Goal: Task Accomplishment & Management: Complete application form

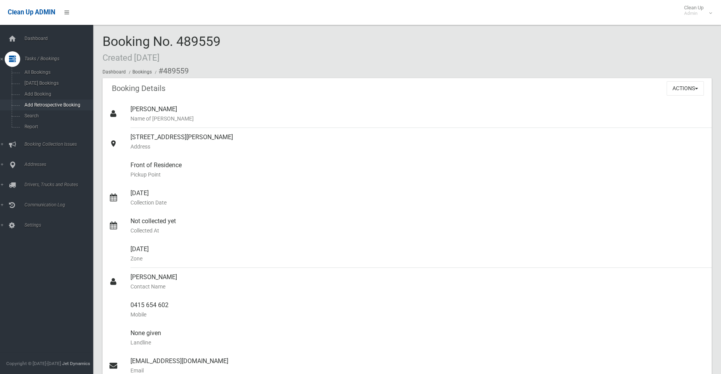
scroll to position [78, 0]
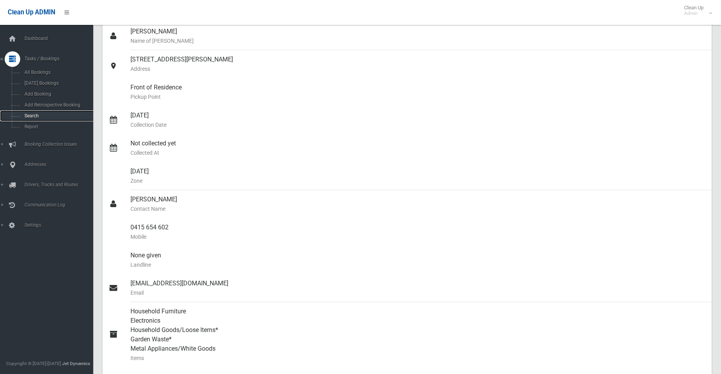
click at [33, 117] on span "Search" at bounding box center [57, 115] width 70 height 5
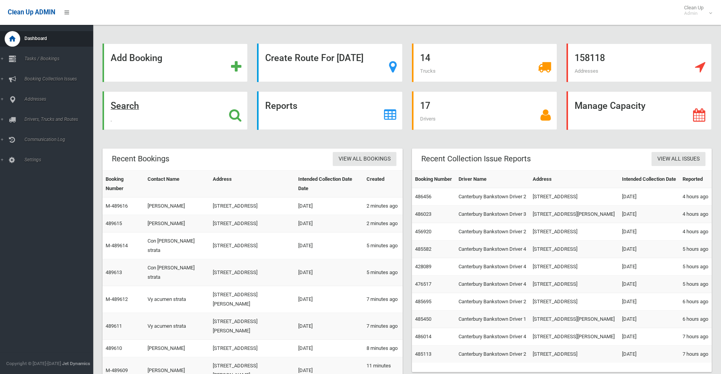
click at [126, 106] on strong "Search" at bounding box center [125, 105] width 28 height 11
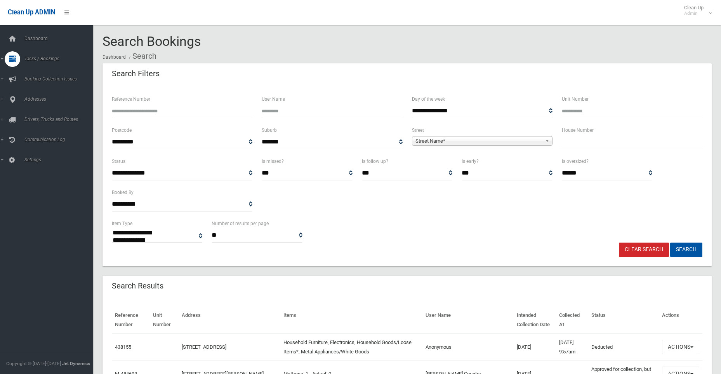
select select
click at [588, 144] on input "text" at bounding box center [632, 142] width 141 height 14
type input "**"
click at [467, 143] on span "Street Name*" at bounding box center [479, 140] width 127 height 9
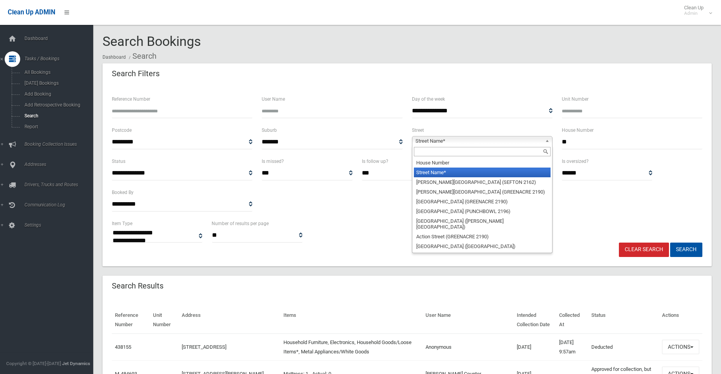
click at [469, 136] on span "Street Name*" at bounding box center [479, 140] width 127 height 9
click at [442, 151] on input "text" at bounding box center [482, 151] width 137 height 9
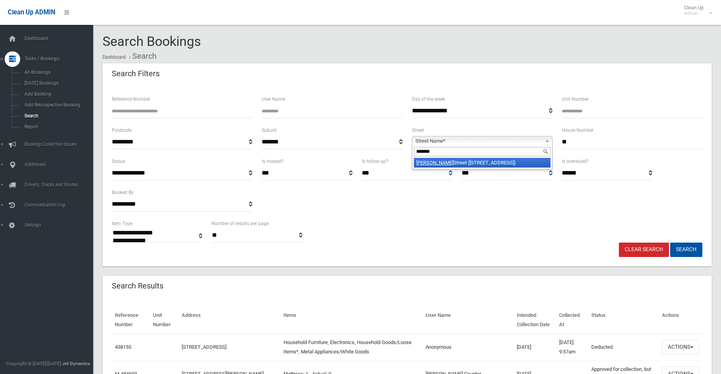
type input "*******"
click at [471, 163] on li "McCourt Street (WILEY PARK 2195)" at bounding box center [482, 163] width 137 height 10
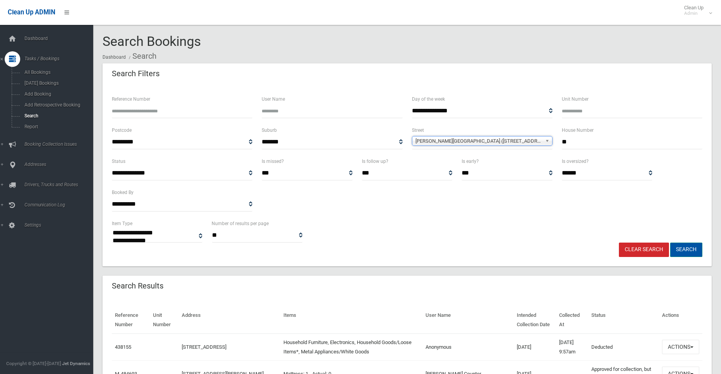
click at [682, 249] on button "Search" at bounding box center [686, 249] width 32 height 14
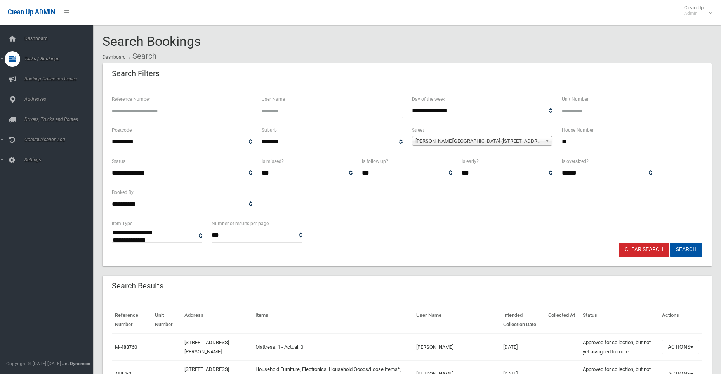
select select
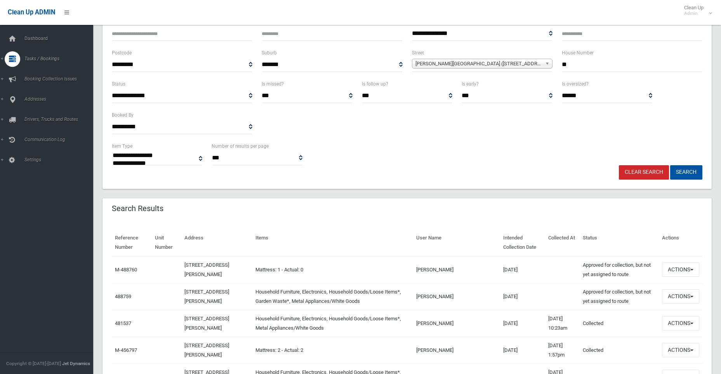
scroll to position [155, 0]
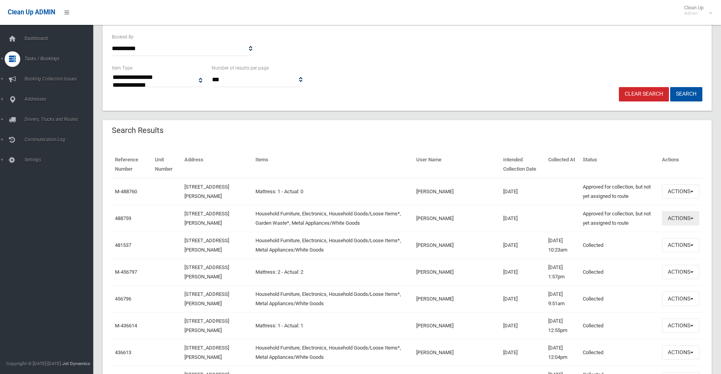
click at [674, 217] on button "Actions" at bounding box center [680, 218] width 37 height 14
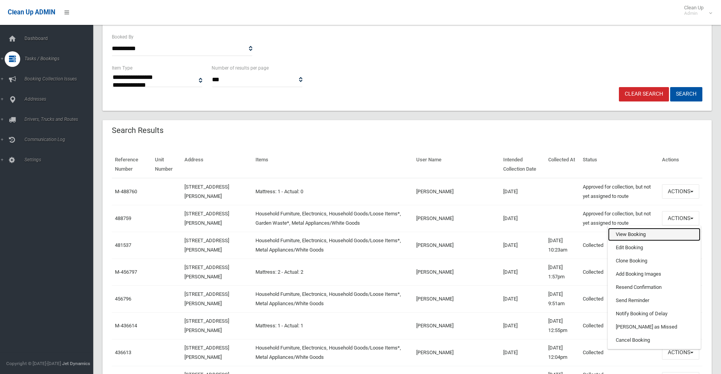
click at [623, 233] on link "View Booking" at bounding box center [654, 234] width 92 height 13
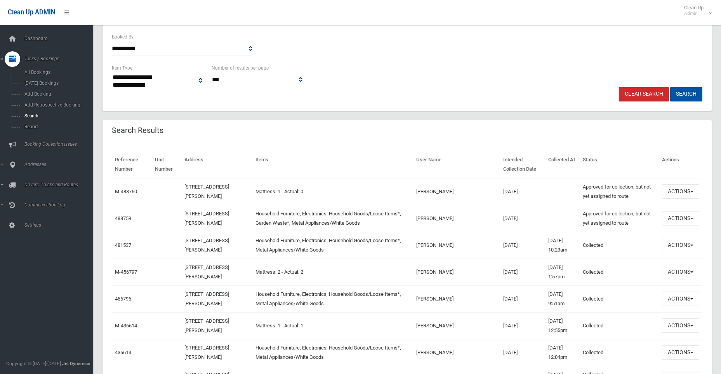
click at [503, 246] on td "03/09/2025" at bounding box center [522, 244] width 45 height 27
click at [545, 239] on td "03/09/2025 10:23am" at bounding box center [562, 244] width 35 height 27
click at [668, 244] on button "Actions" at bounding box center [680, 245] width 37 height 14
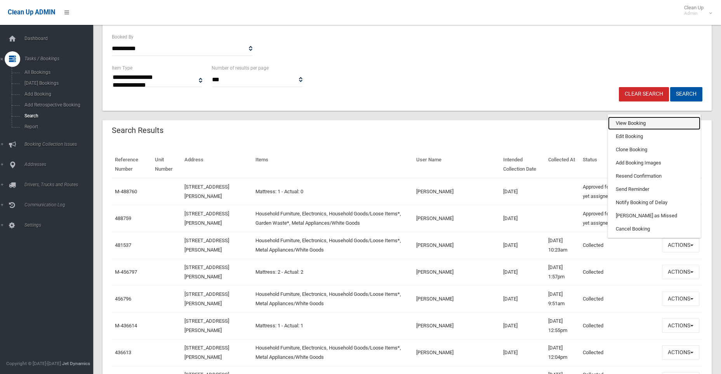
click at [636, 120] on link "View Booking" at bounding box center [654, 123] width 92 height 13
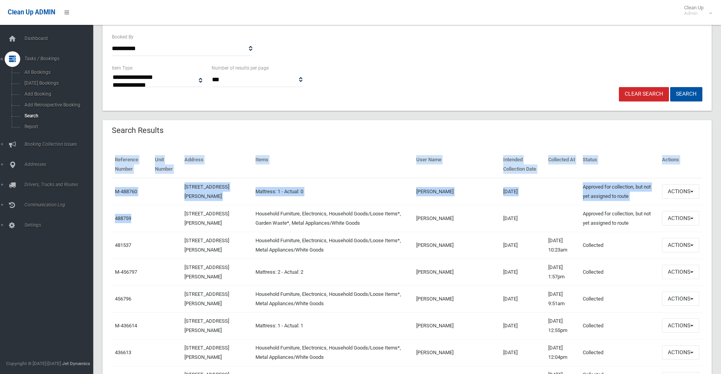
drag, startPoint x: 134, startPoint y: 218, endPoint x: 111, endPoint y: 216, distance: 22.2
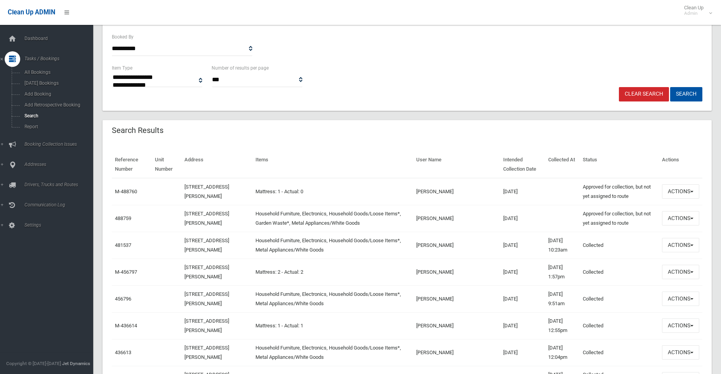
drag, startPoint x: 111, startPoint y: 216, endPoint x: 157, endPoint y: 226, distance: 46.1
click at [157, 226] on td at bounding box center [167, 218] width 30 height 27
drag, startPoint x: 139, startPoint y: 219, endPoint x: 114, endPoint y: 216, distance: 25.4
click at [114, 216] on td "488759" at bounding box center [132, 218] width 40 height 27
copy link "488759"
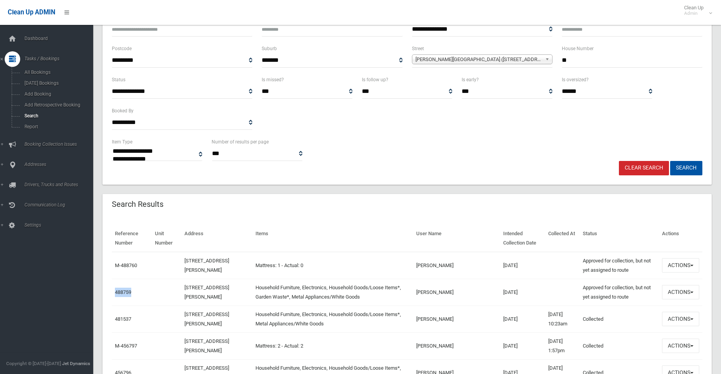
scroll to position [0, 0]
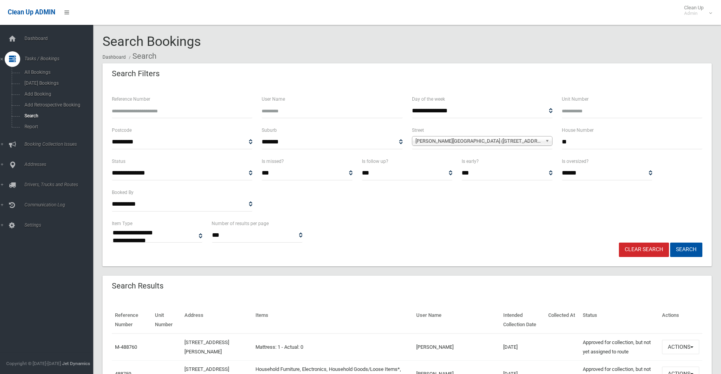
drag, startPoint x: 587, startPoint y: 145, endPoint x: 562, endPoint y: 146, distance: 25.3
click at [562, 146] on input "**" at bounding box center [632, 142] width 141 height 14
type input "**"
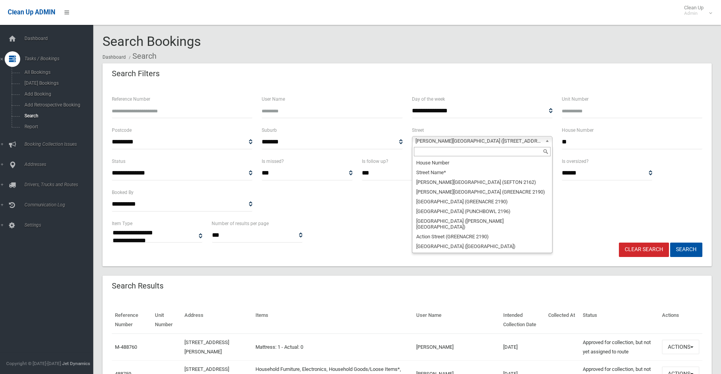
click at [435, 139] on span "McCourt Street (WILEY PARK 2195)" at bounding box center [479, 140] width 127 height 9
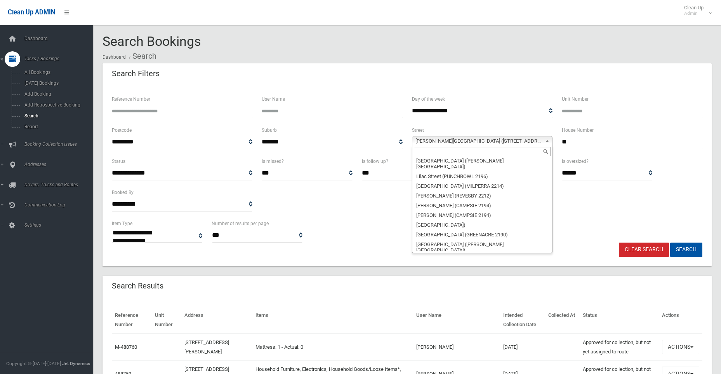
click at [439, 148] on input "text" at bounding box center [482, 151] width 137 height 9
click at [438, 150] on input "text" at bounding box center [482, 151] width 137 height 9
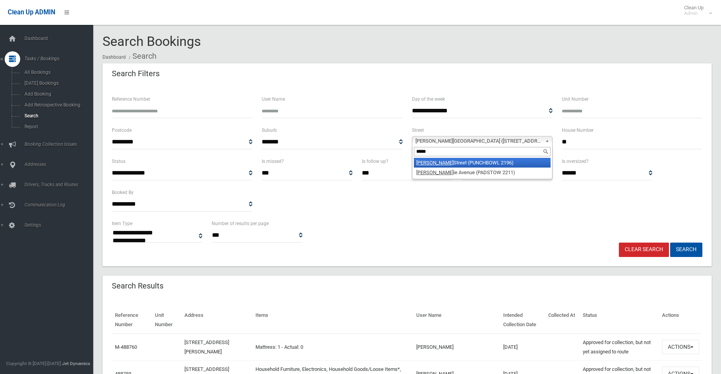
type input "*****"
click at [444, 160] on li "Craig Street (PUNCHBOWL 2196)" at bounding box center [482, 163] width 137 height 10
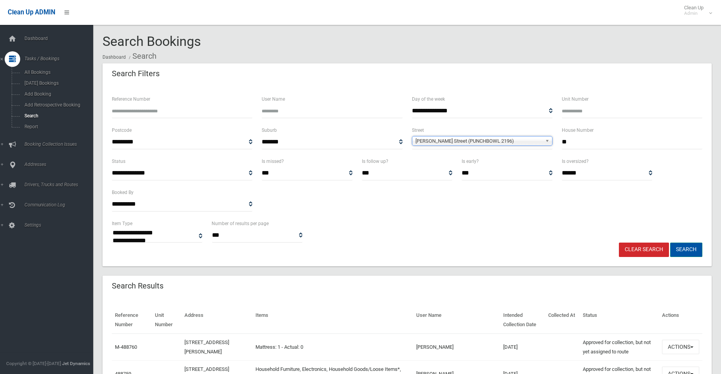
click at [683, 247] on button "Search" at bounding box center [686, 249] width 32 height 14
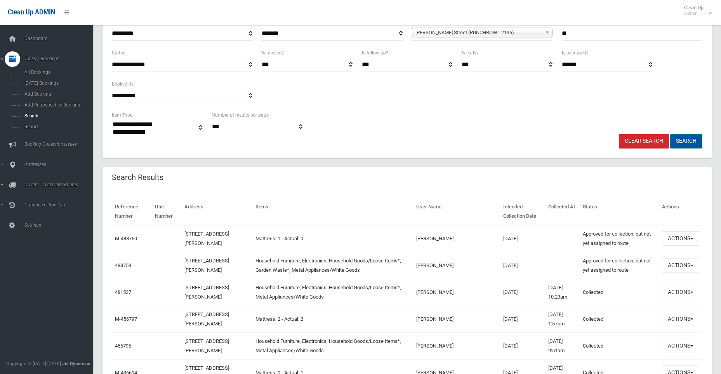
scroll to position [194, 0]
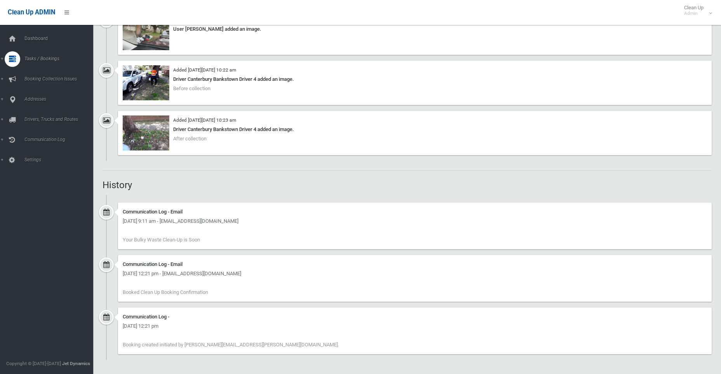
scroll to position [402, 0]
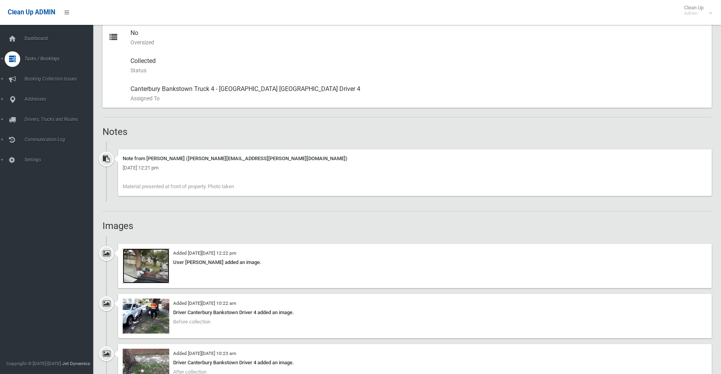
click at [146, 270] on img at bounding box center [146, 265] width 47 height 35
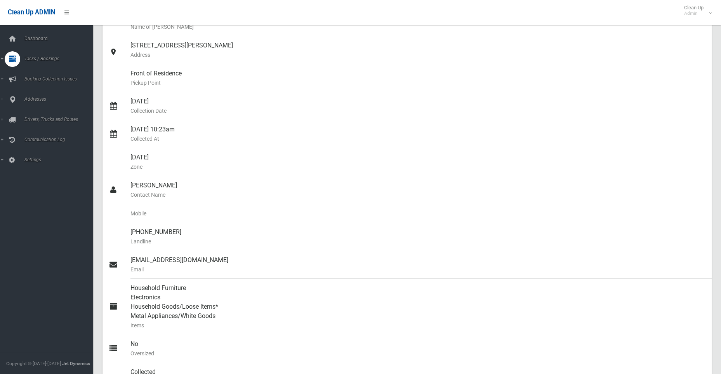
scroll to position [0, 0]
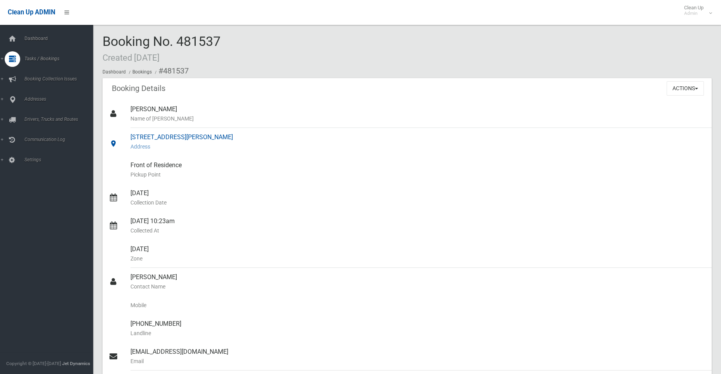
drag, startPoint x: 255, startPoint y: 140, endPoint x: 130, endPoint y: 136, distance: 124.7
click at [130, 136] on link "[STREET_ADDRESS][PERSON_NAME] Address" at bounding box center [407, 142] width 609 height 28
copy link "[STREET_ADDRESS][PERSON_NAME]"
drag, startPoint x: 228, startPoint y: 42, endPoint x: 177, endPoint y: 41, distance: 50.5
click at [177, 41] on div "Booking No. 481537 Created [DATE] Dashboard Bookings #481537" at bounding box center [407, 56] width 609 height 44
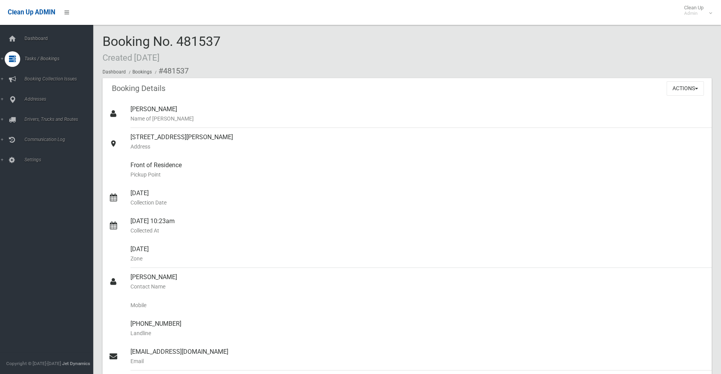
copy span "481537"
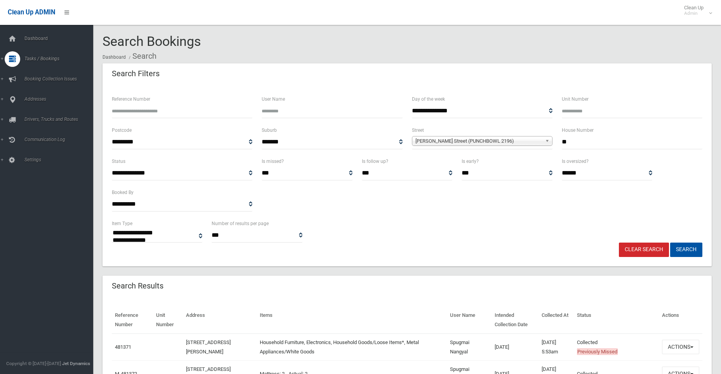
select select
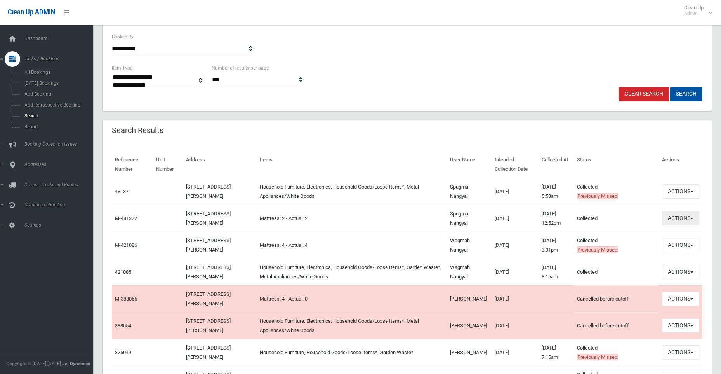
click at [674, 218] on button "Actions" at bounding box center [680, 218] width 37 height 14
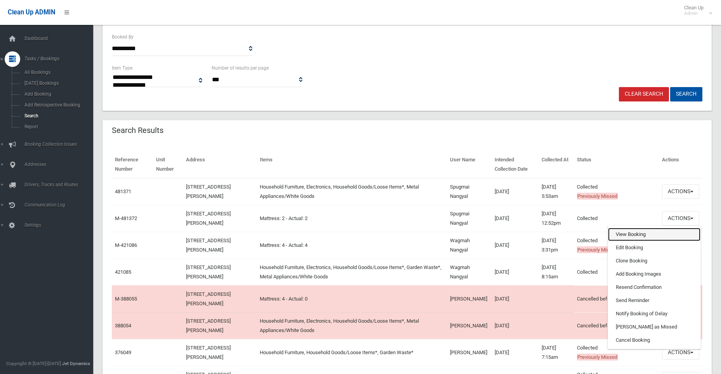
click at [633, 234] on link "View Booking" at bounding box center [654, 234] width 92 height 13
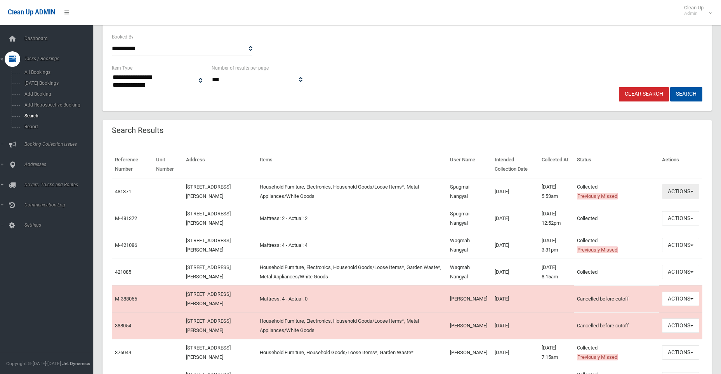
click at [677, 189] on button "Actions" at bounding box center [680, 191] width 37 height 14
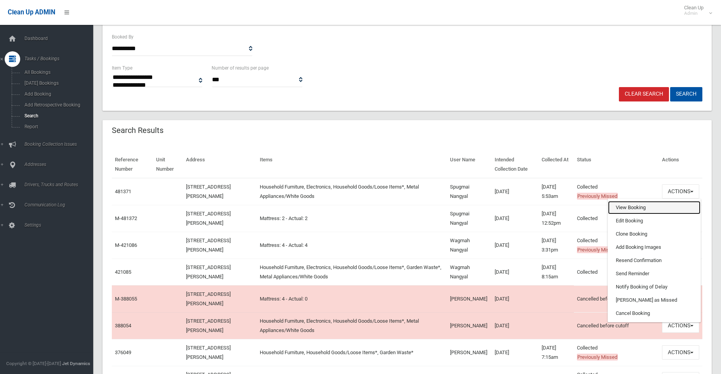
click at [624, 207] on link "View Booking" at bounding box center [654, 207] width 92 height 13
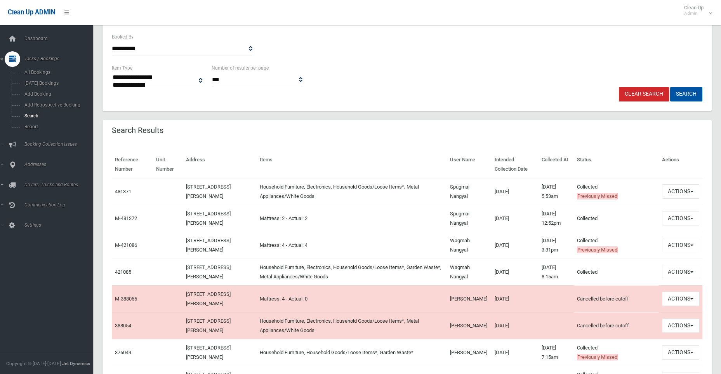
click at [501, 191] on td "25/09/2025" at bounding box center [515, 191] width 47 height 27
click at [677, 219] on button "Actions" at bounding box center [680, 218] width 37 height 14
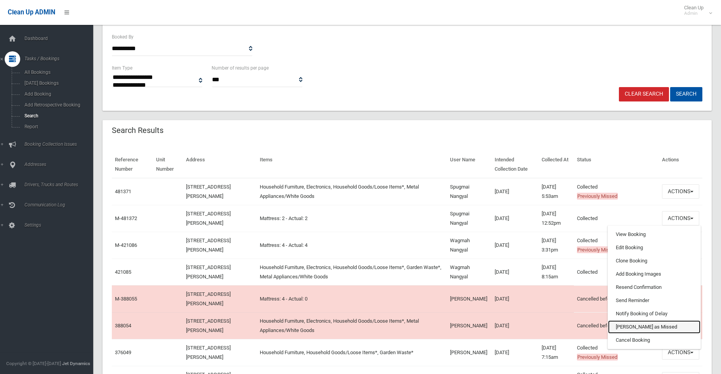
click at [641, 326] on link "Mark as Missed" at bounding box center [654, 326] width 92 height 13
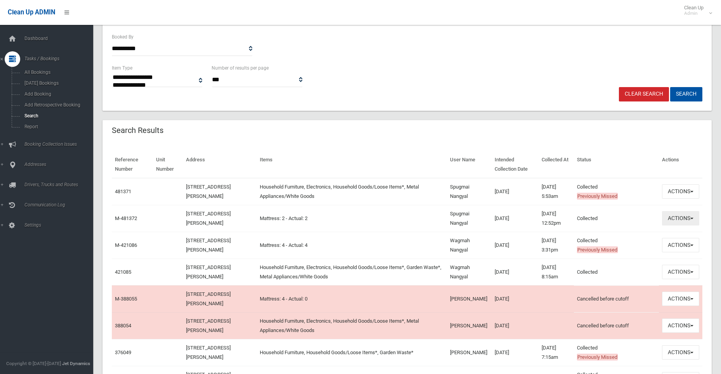
click at [677, 218] on button "Actions" at bounding box center [680, 218] width 37 height 14
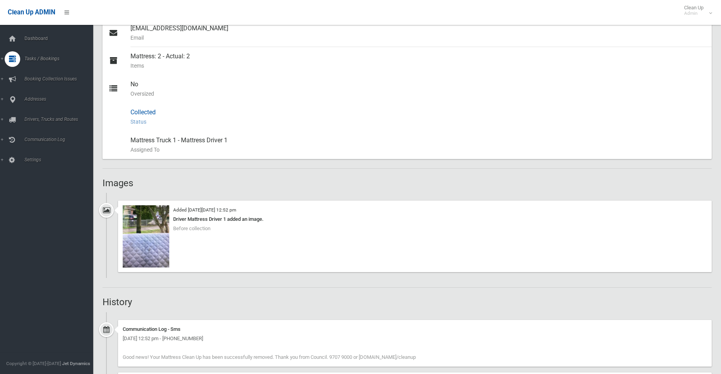
scroll to position [388, 0]
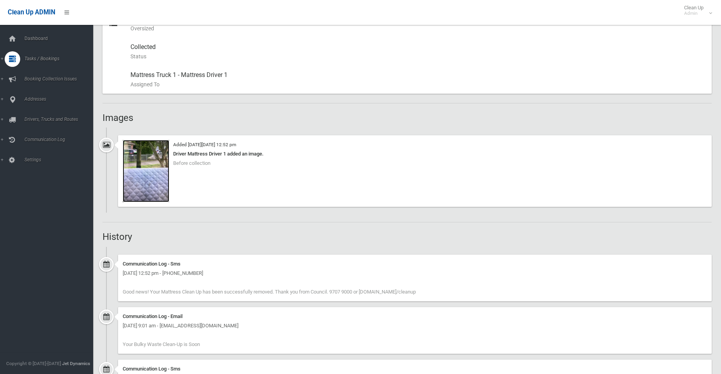
click at [154, 178] on img at bounding box center [146, 171] width 47 height 62
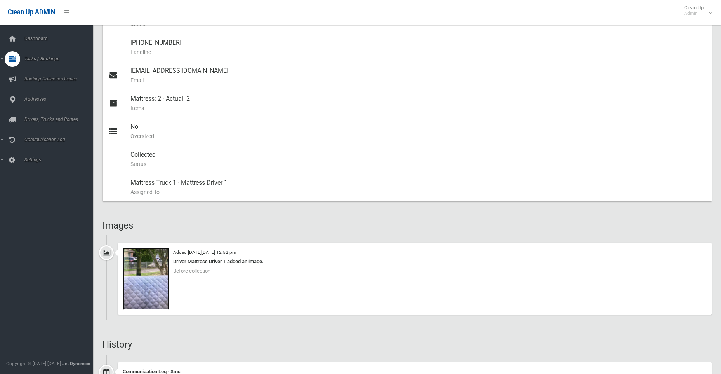
scroll to position [117, 0]
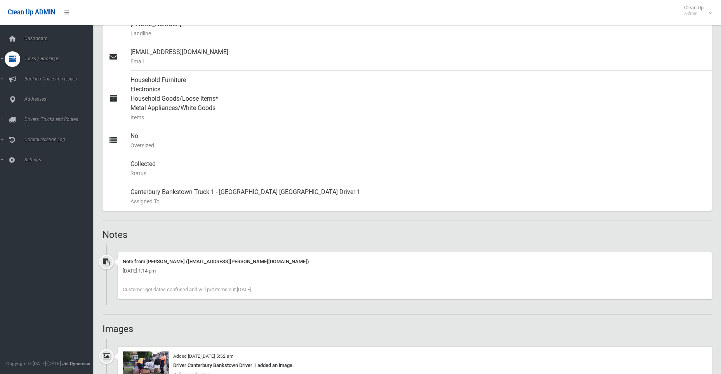
scroll to position [466, 0]
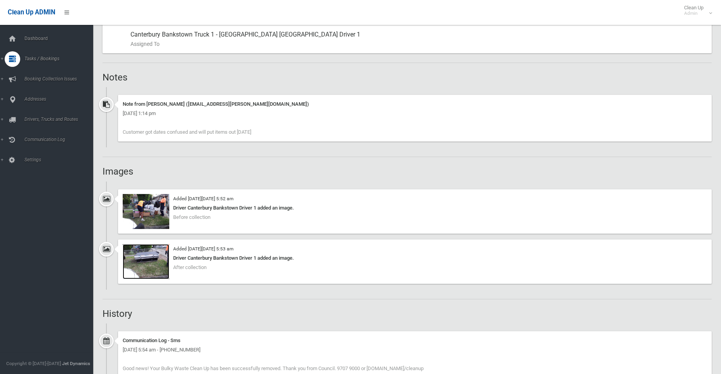
click at [149, 258] on img at bounding box center [146, 261] width 47 height 35
click at [150, 211] on img at bounding box center [146, 211] width 47 height 35
click at [150, 253] on img at bounding box center [146, 261] width 47 height 35
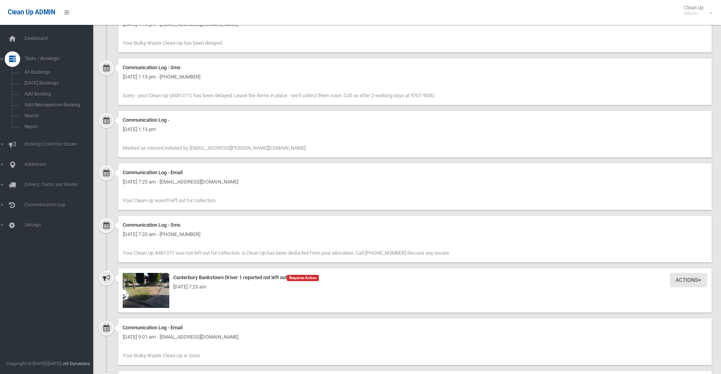
scroll to position [1010, 0]
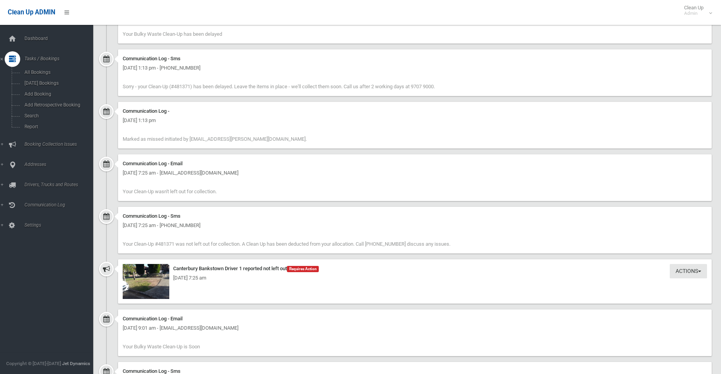
click at [150, 280] on div "Wednesday 24th September 2025 - 7:25 am" at bounding box center [415, 277] width 585 height 9
click at [135, 290] on img at bounding box center [146, 281] width 47 height 35
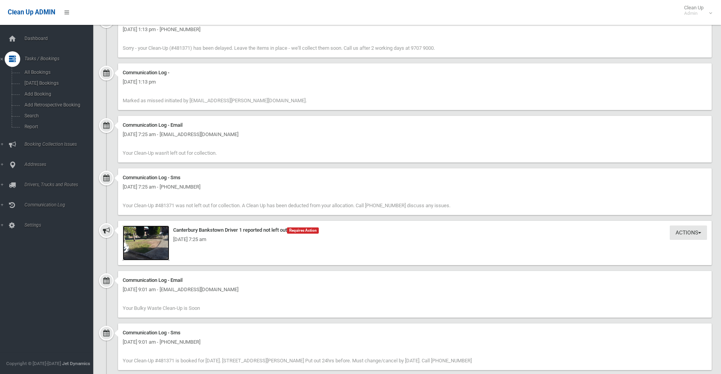
scroll to position [1126, 0]
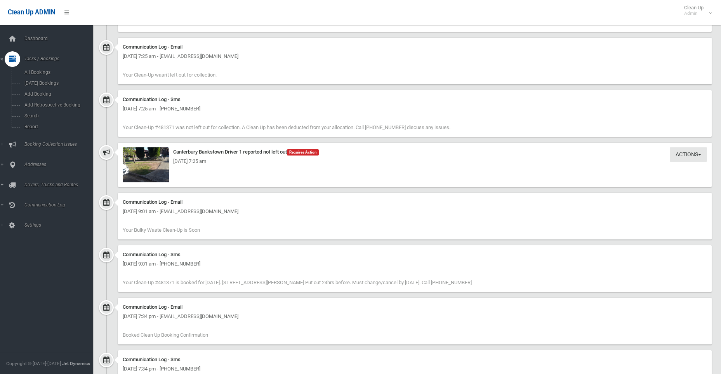
click at [210, 179] on div "Actions Take Action Canterbury Bankstown Driver 1 reported not left out Require…" at bounding box center [415, 165] width 594 height 44
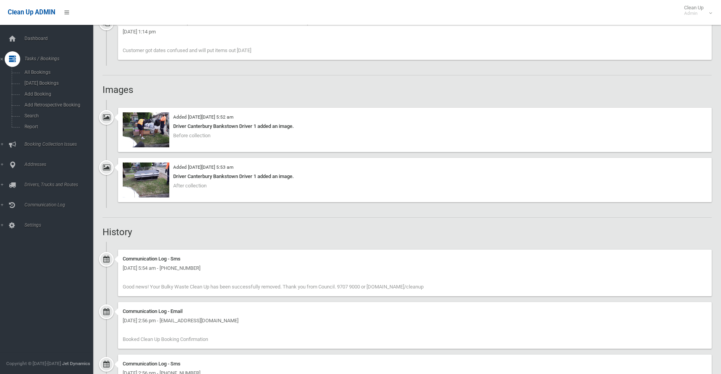
scroll to position [198, 0]
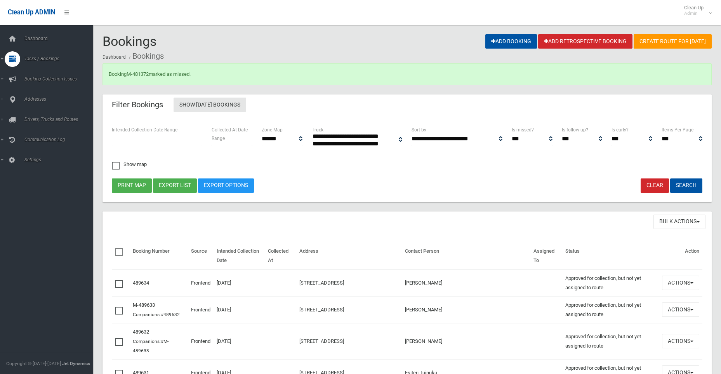
select select
click at [137, 72] on link "M-481372" at bounding box center [138, 74] width 22 height 6
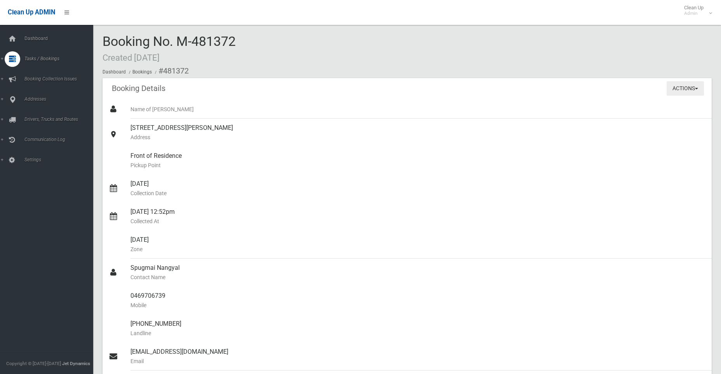
click at [684, 86] on button "Actions" at bounding box center [685, 88] width 37 height 14
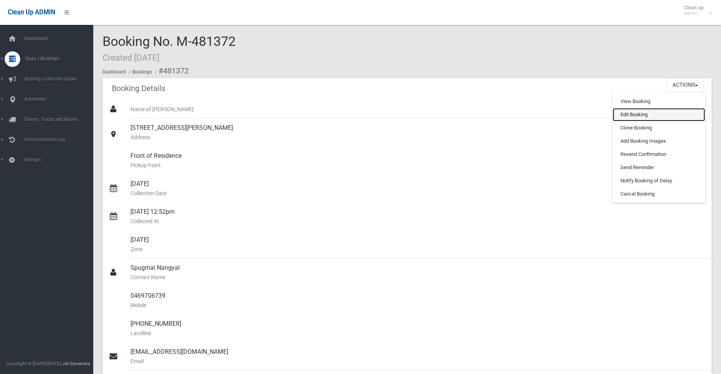
click at [627, 114] on link "Edit Booking" at bounding box center [659, 114] width 92 height 13
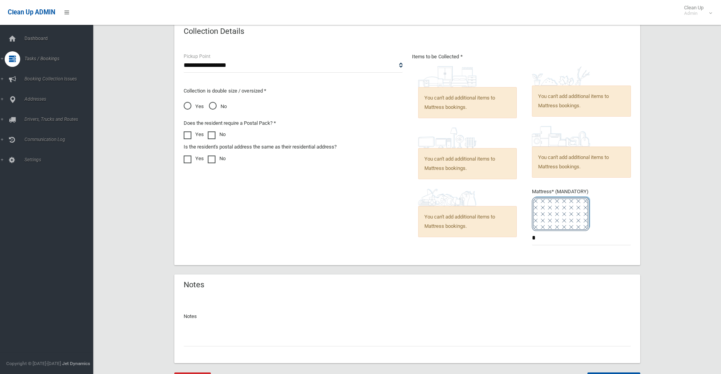
scroll to position [439, 0]
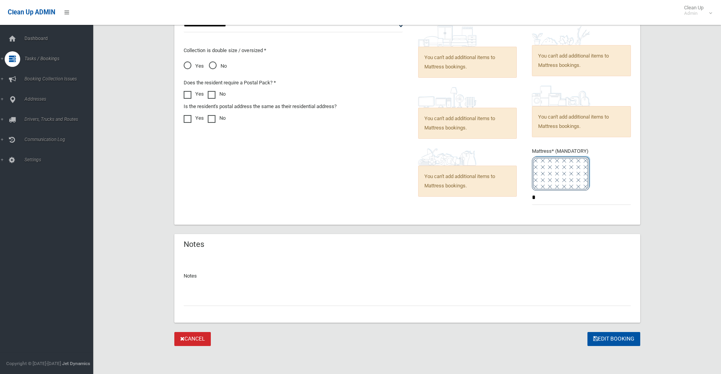
click at [245, 301] on input "text" at bounding box center [407, 298] width 447 height 14
click at [367, 297] on input "**********" at bounding box center [407, 298] width 447 height 14
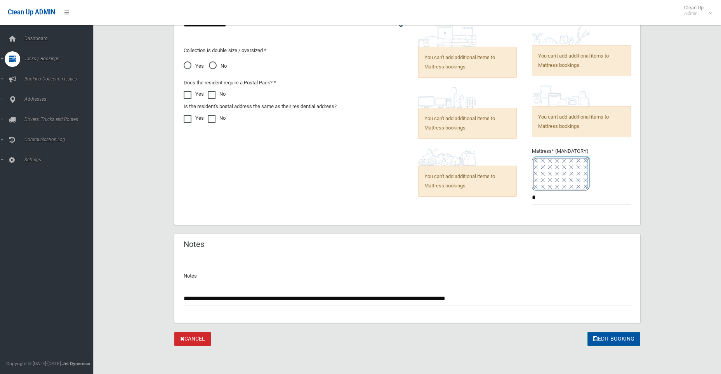
type input "**********"
click at [608, 336] on button "Edit Booking" at bounding box center [614, 339] width 53 height 14
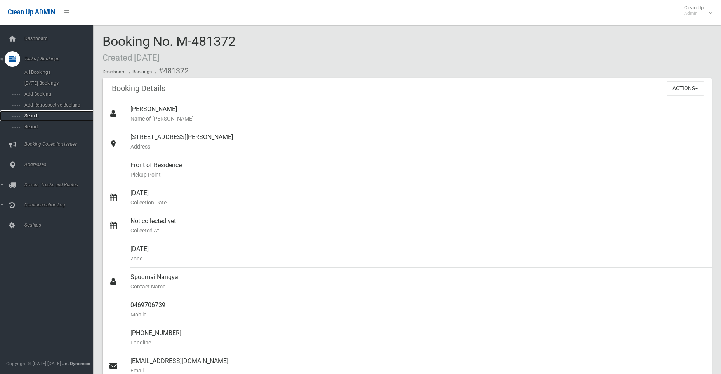
click at [26, 114] on span "Search" at bounding box center [57, 115] width 70 height 5
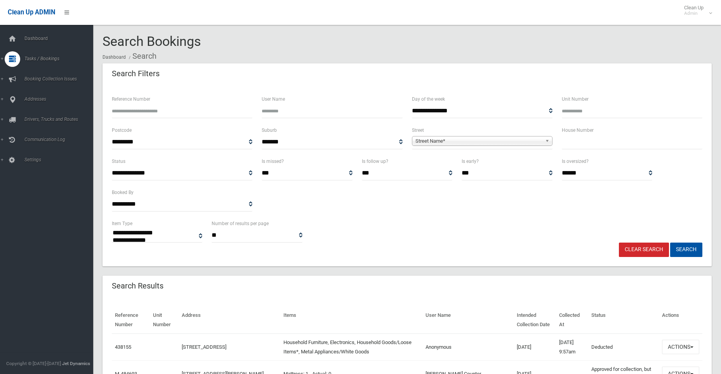
select select
click at [574, 142] on input "text" at bounding box center [632, 142] width 141 height 14
type input "**"
click at [517, 137] on span "Street Name*" at bounding box center [479, 140] width 127 height 9
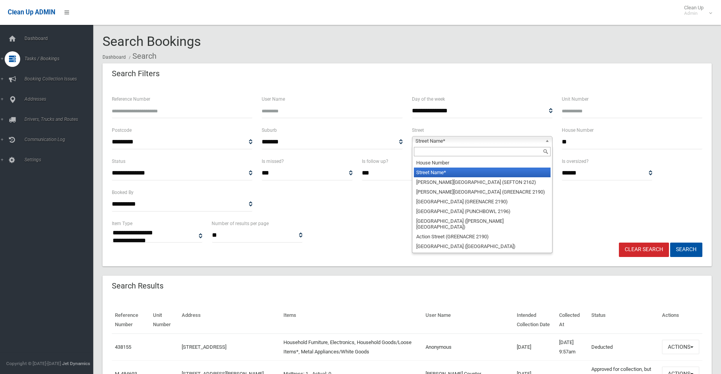
click at [462, 151] on input "text" at bounding box center [482, 151] width 137 height 9
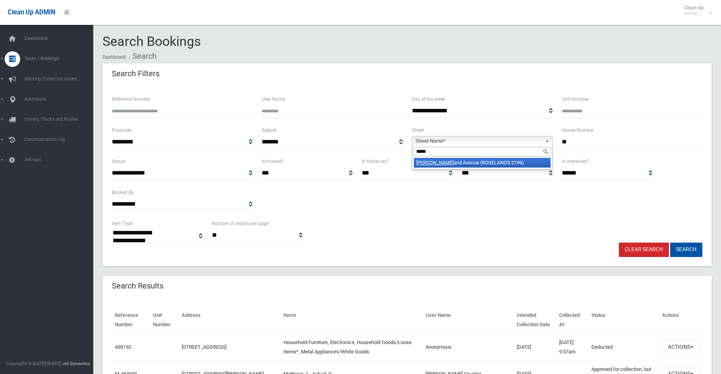
type input "*****"
click at [456, 164] on li "Rosel and Avenue (ROSELANDS 2196)" at bounding box center [482, 163] width 137 height 10
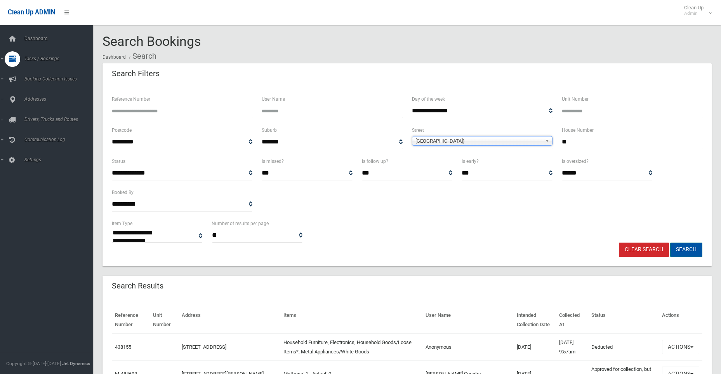
click at [687, 249] on button "Search" at bounding box center [686, 249] width 32 height 14
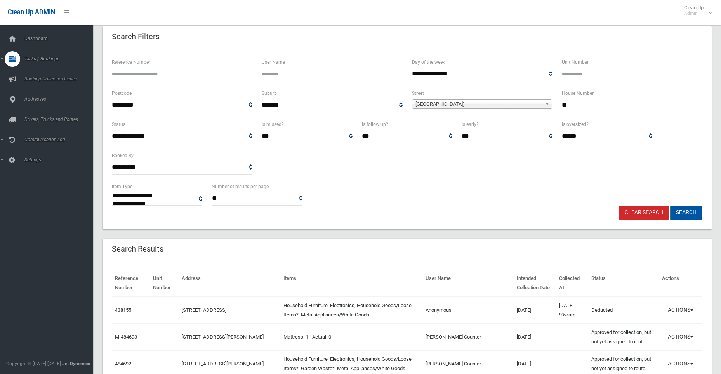
scroll to position [78, 0]
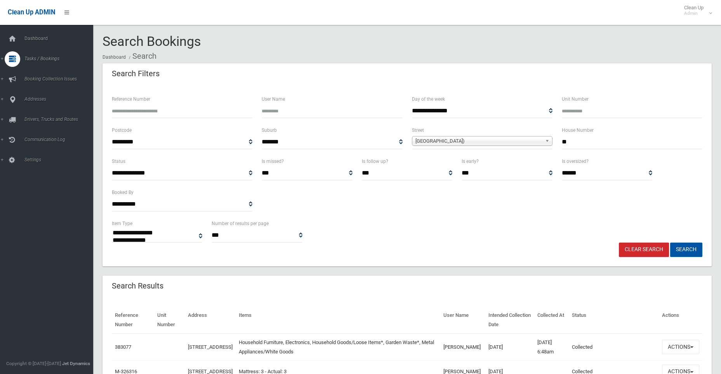
select select
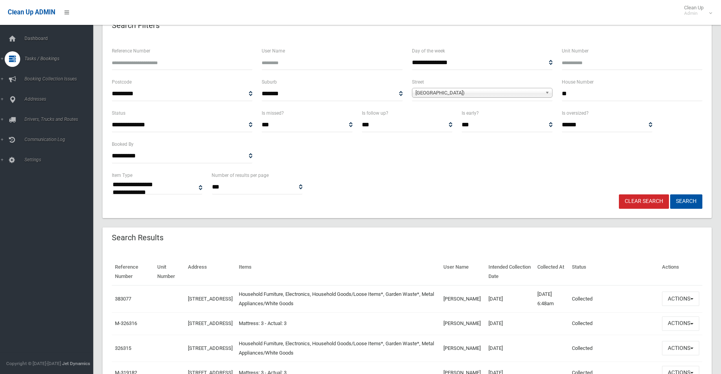
scroll to position [117, 0]
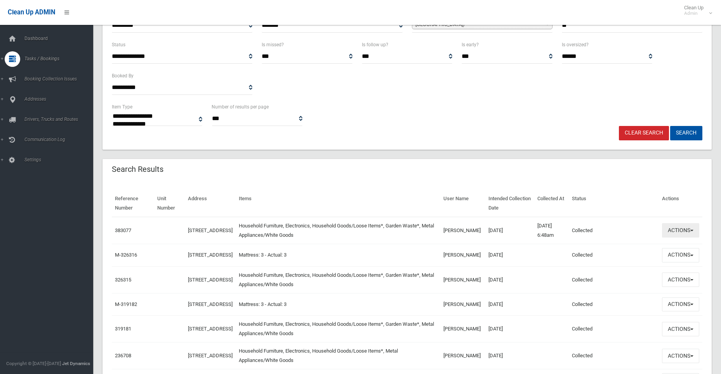
click at [672, 228] on button "Actions" at bounding box center [680, 230] width 37 height 14
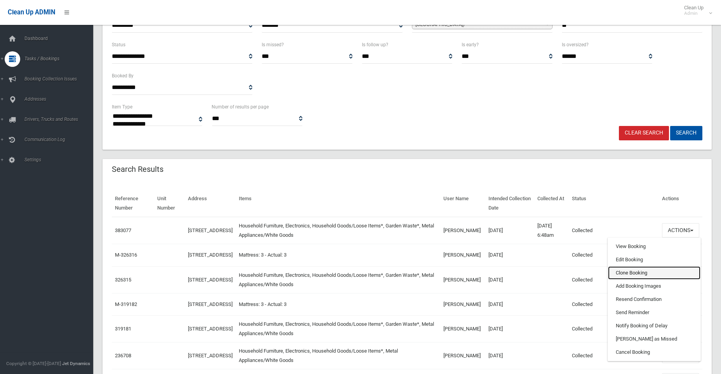
click at [627, 271] on link "Clone Booking" at bounding box center [654, 272] width 92 height 13
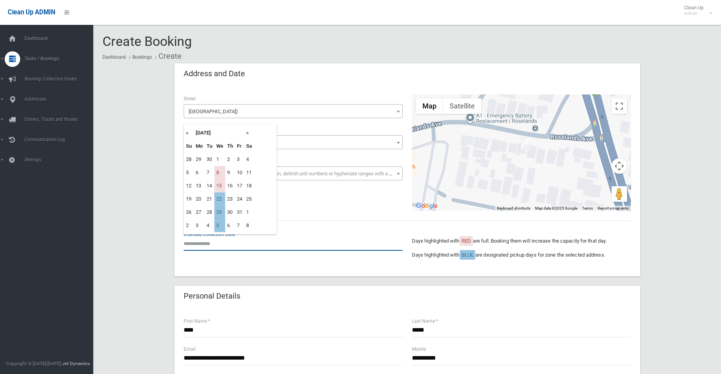
click at [201, 244] on input "text" at bounding box center [293, 243] width 219 height 14
click at [220, 200] on td "22" at bounding box center [219, 198] width 11 height 13
type input "**********"
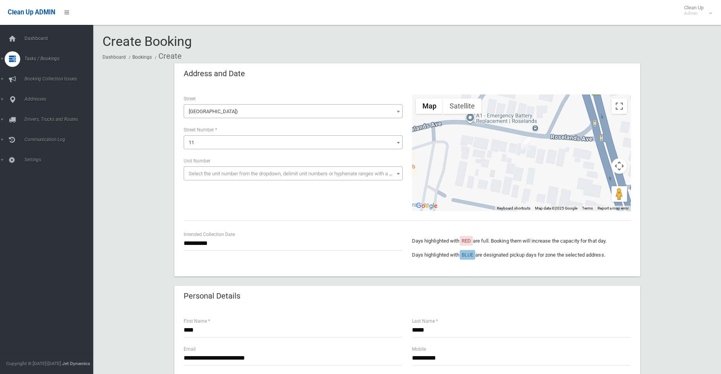
scroll to position [117, 0]
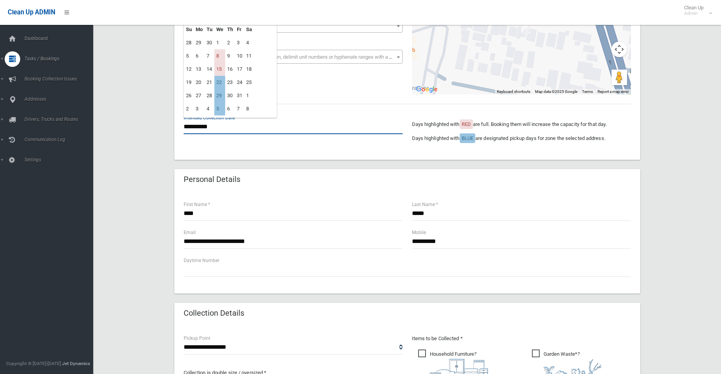
click at [209, 127] on input "**********" at bounding box center [293, 127] width 219 height 14
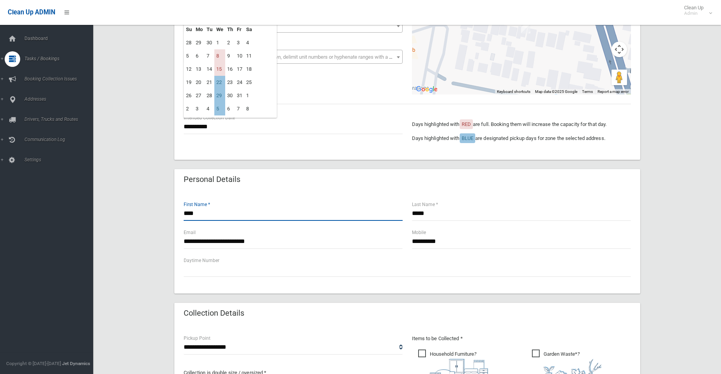
click at [202, 210] on input "****" at bounding box center [293, 213] width 219 height 14
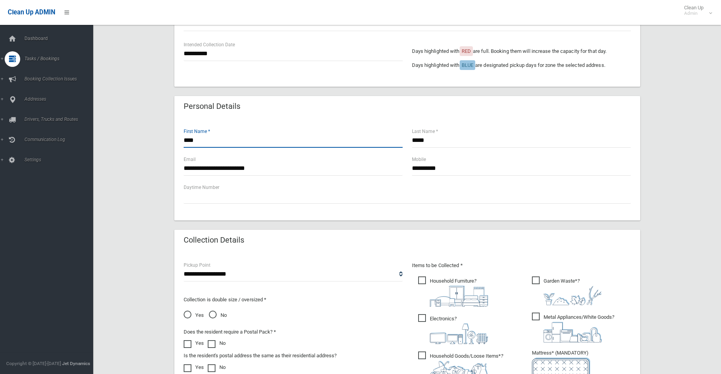
scroll to position [272, 0]
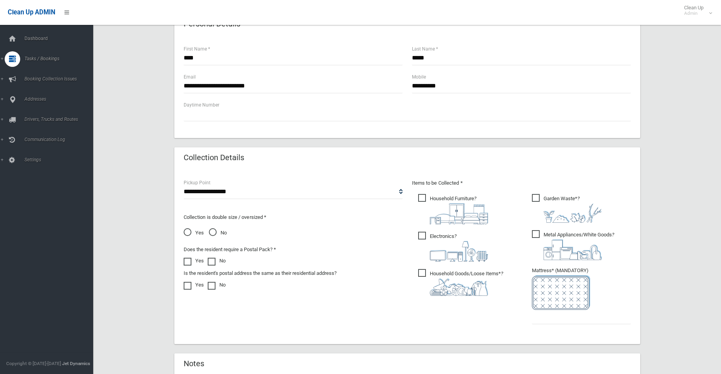
click at [211, 230] on span "No" at bounding box center [218, 232] width 18 height 9
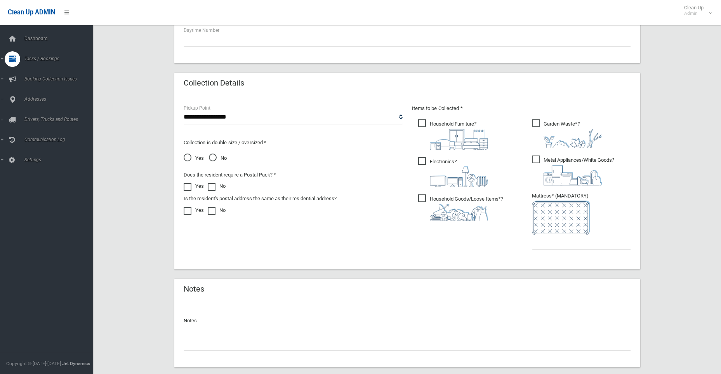
scroll to position [350, 0]
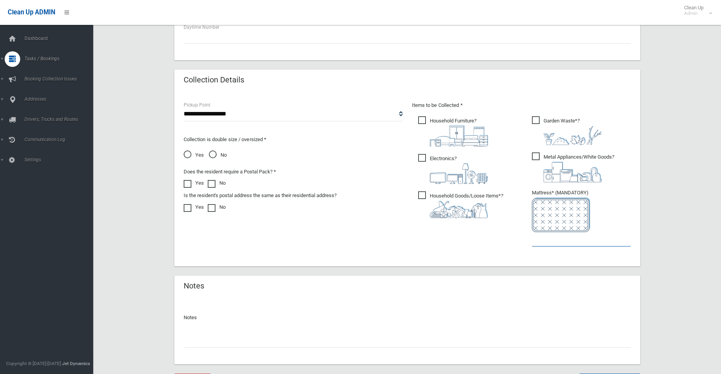
click at [548, 242] on input "text" at bounding box center [581, 239] width 99 height 14
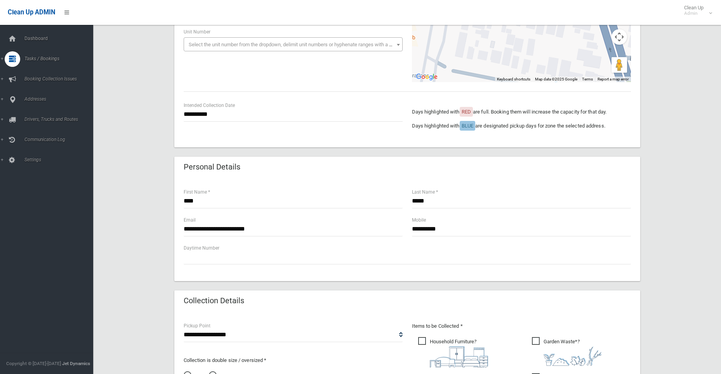
scroll to position [117, 0]
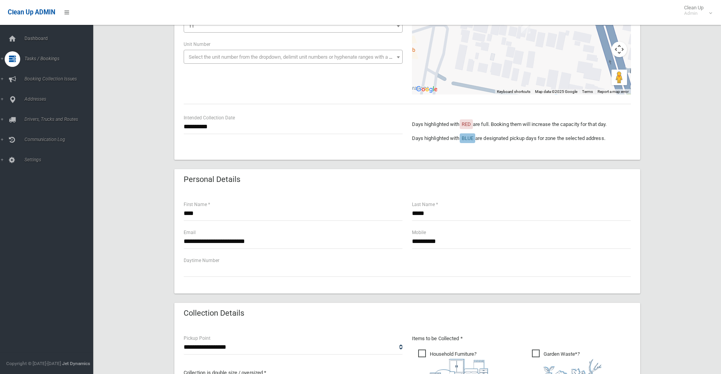
type input "*"
drag, startPoint x: 218, startPoint y: 214, endPoint x: 157, endPoint y: 214, distance: 61.0
click at [157, 214] on div "**********" at bounding box center [407, 284] width 609 height 674
type input "******"
type input "****"
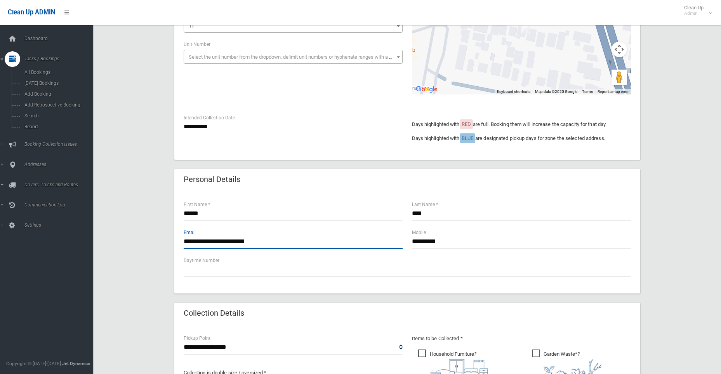
drag, startPoint x: 260, startPoint y: 244, endPoint x: 118, endPoint y: 239, distance: 142.2
click at [118, 239] on div "**********" at bounding box center [407, 284] width 609 height 674
click at [298, 242] on input "**********" at bounding box center [293, 241] width 219 height 14
click at [207, 238] on input "**********" at bounding box center [293, 241] width 219 height 14
type input "**********"
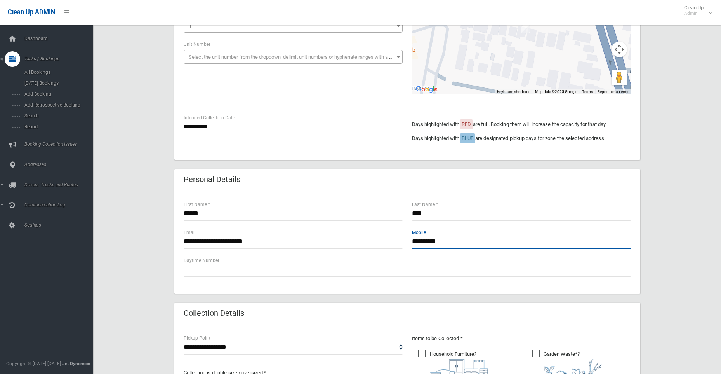
drag, startPoint x: 456, startPoint y: 242, endPoint x: 369, endPoint y: 242, distance: 87.0
click at [369, 242] on div "**********" at bounding box center [407, 242] width 457 height 28
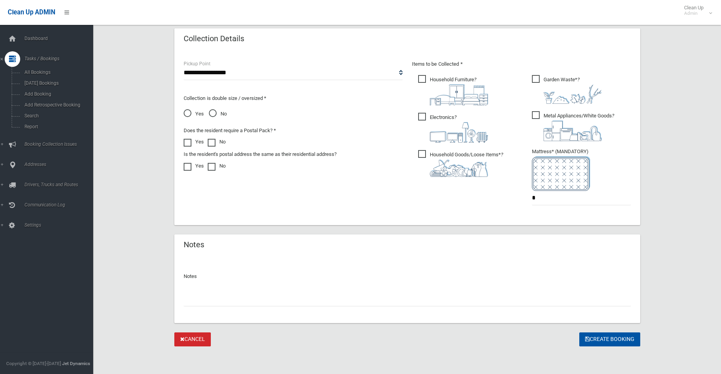
scroll to position [391, 0]
type input "**********"
click at [612, 338] on button "Create Booking" at bounding box center [609, 339] width 61 height 14
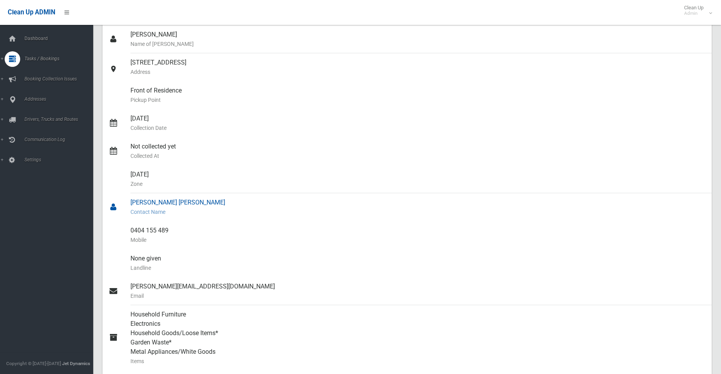
scroll to position [78, 0]
